Goal: Task Accomplishment & Management: Use online tool/utility

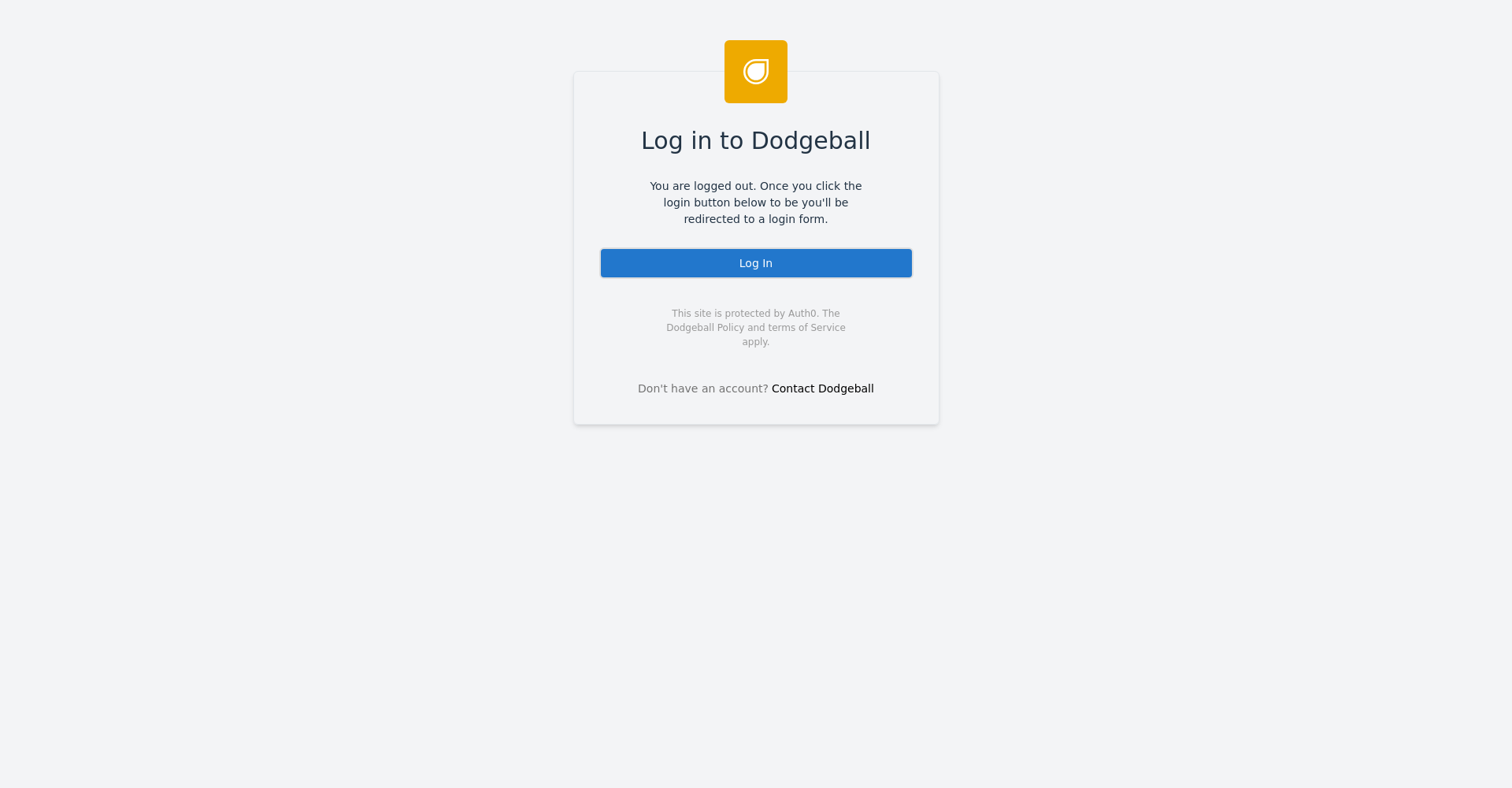
click at [808, 260] on div "Log In" at bounding box center [756, 263] width 314 height 32
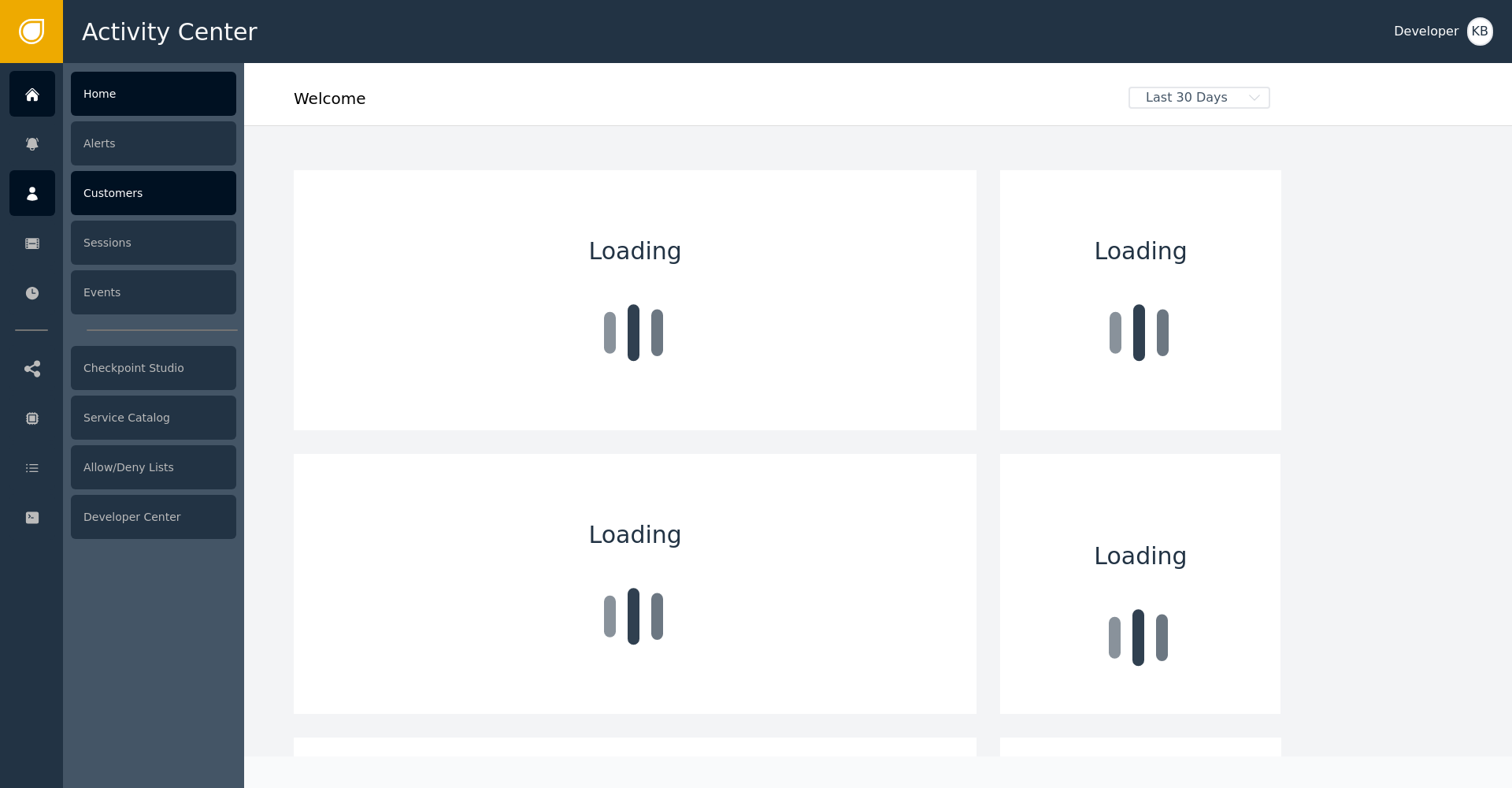
click at [184, 192] on div "Customers" at bounding box center [153, 193] width 166 height 44
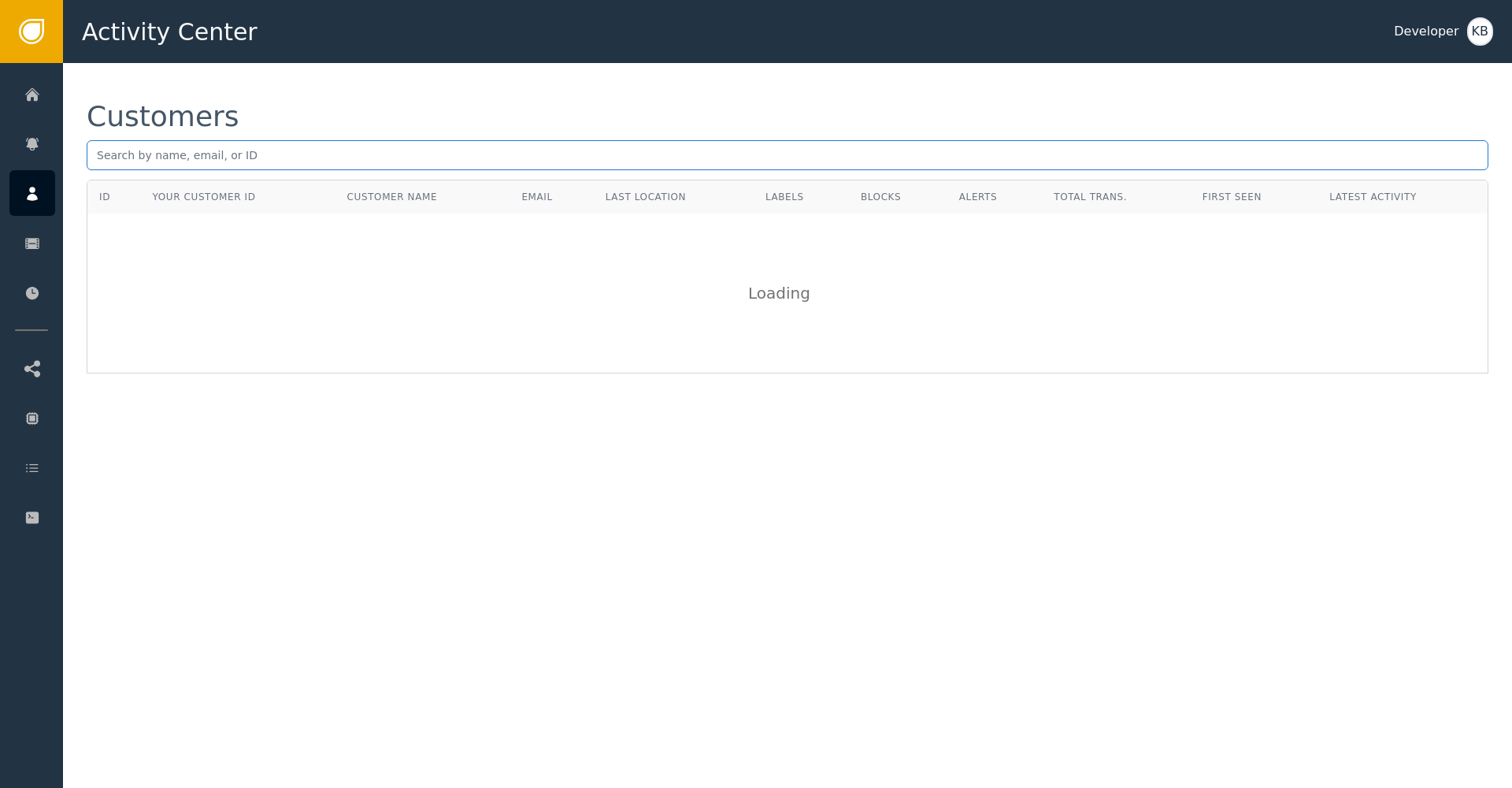
click at [422, 153] on input "text" at bounding box center [787, 155] width 1402 height 30
paste input "[EMAIL_ADDRESS][DOMAIN_NAME]"
type input "[EMAIL_ADDRESS][DOMAIN_NAME]"
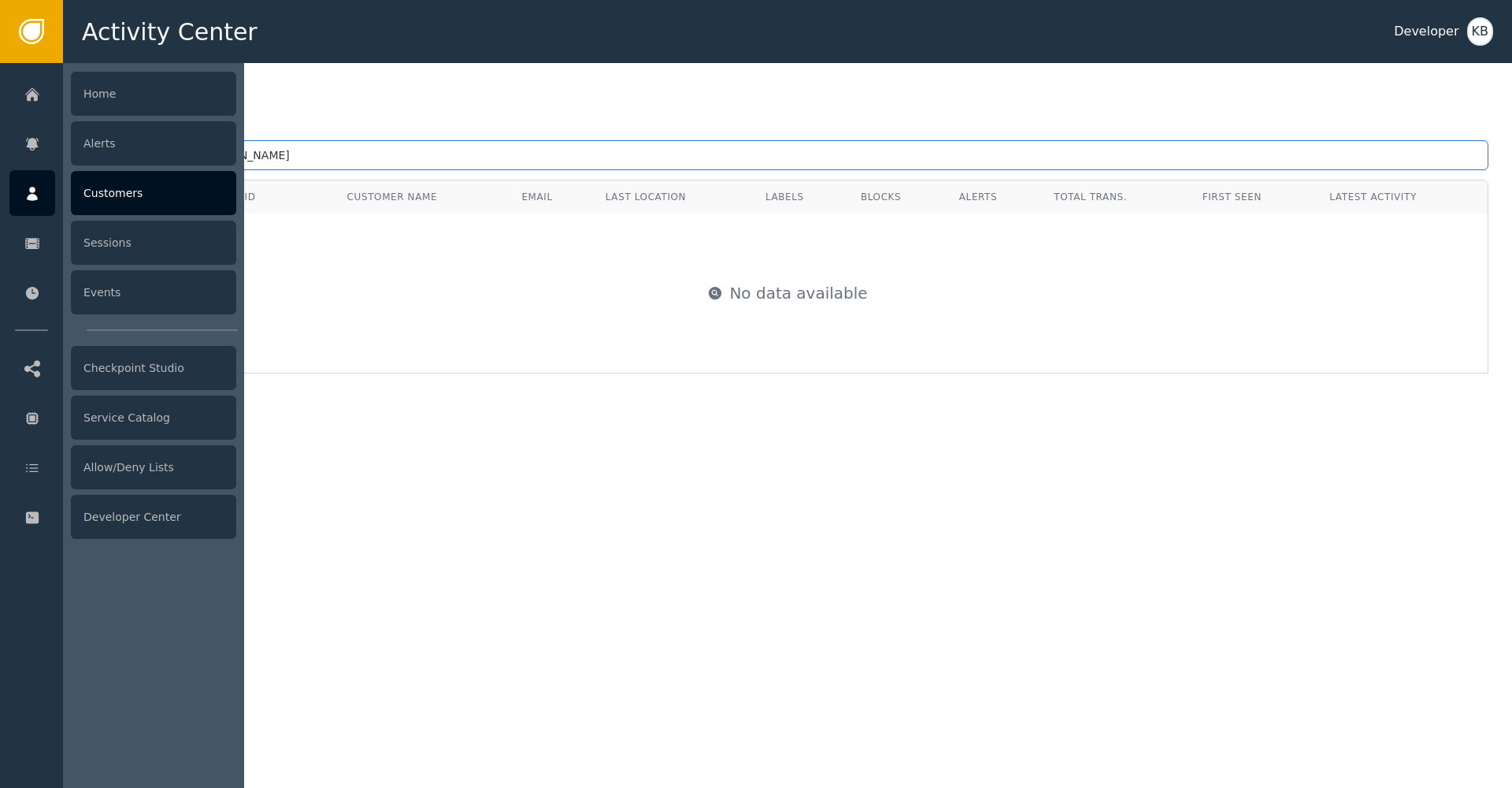
drag, startPoint x: 269, startPoint y: 151, endPoint x: 8, endPoint y: 155, distance: 261.0
click at [8, 63] on div "Activity Center Developer KB Home Alerts Customers Sessions Events Checkpoint S…" at bounding box center [756, 31] width 1512 height 63
